Goal: Check status: Check status

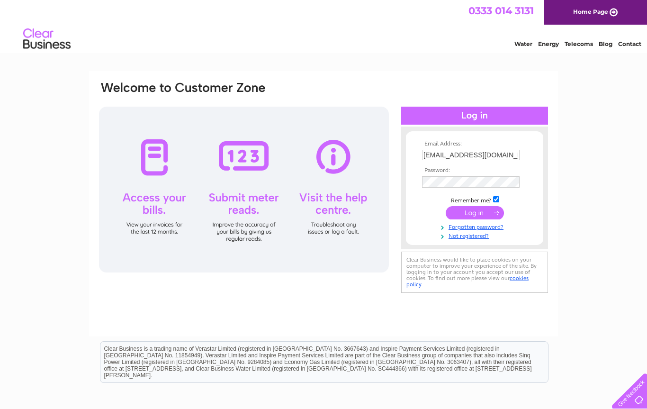
type input "[EMAIL_ADDRESS][DOMAIN_NAME]"
click at [475, 215] on input "submit" at bounding box center [475, 214] width 58 height 13
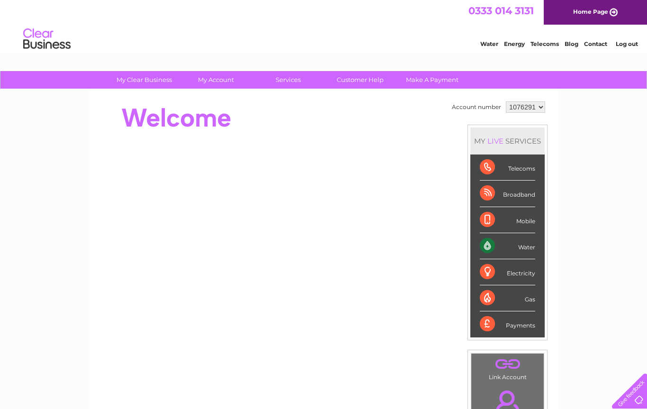
click at [540, 110] on select "1076291 1096605" at bounding box center [525, 106] width 39 height 11
select select "1096605"
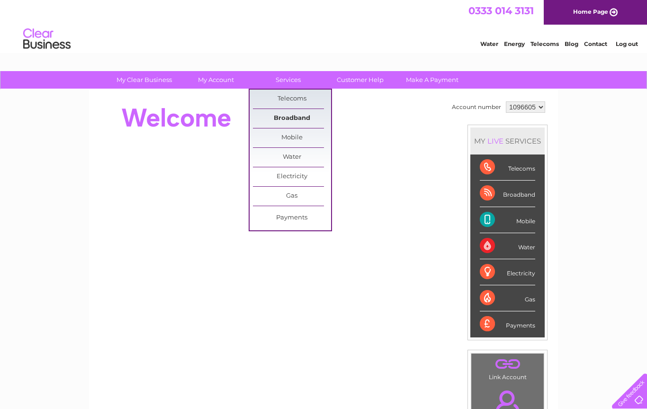
click at [303, 119] on link "Broadband" at bounding box center [292, 118] width 78 height 19
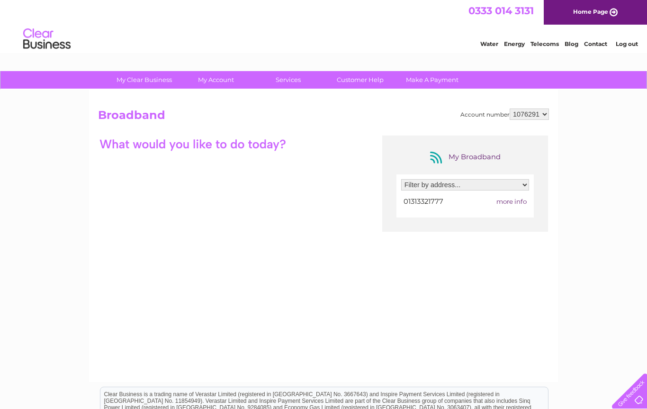
click at [631, 393] on div at bounding box center [627, 388] width 39 height 39
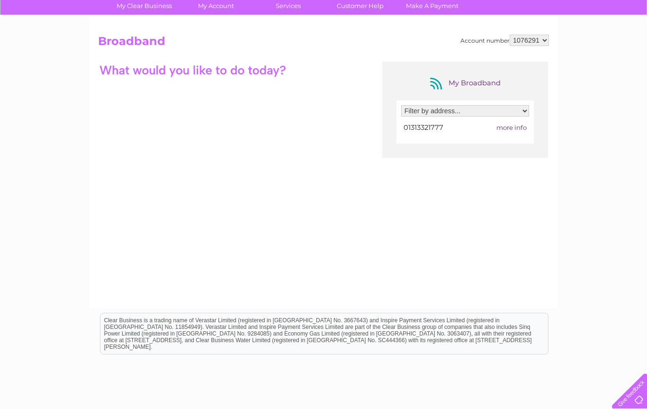
scroll to position [75, 0]
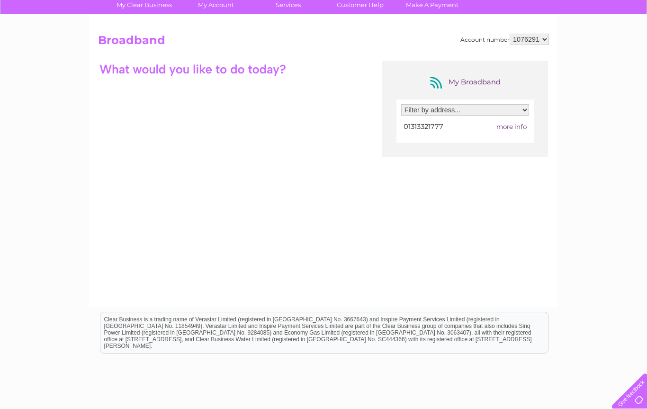
click at [513, 127] on span "more info" at bounding box center [511, 127] width 30 height 8
click at [547, 38] on select "1076291 1096605" at bounding box center [529, 39] width 39 height 11
select select "1096605"
